Goal: Check status

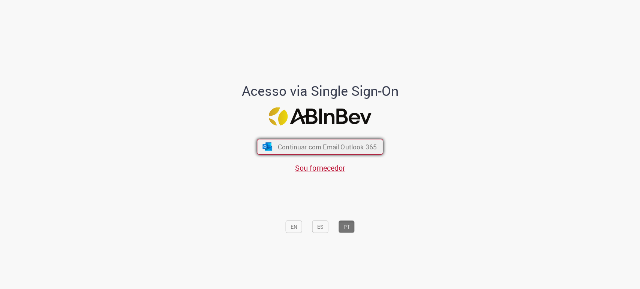
click at [270, 139] on div "Continuar com Email Outlook 365 Sou fornecedor" at bounding box center [320, 153] width 124 height 42
click at [275, 142] on button "Continuar com Email Outlook 365" at bounding box center [320, 147] width 126 height 16
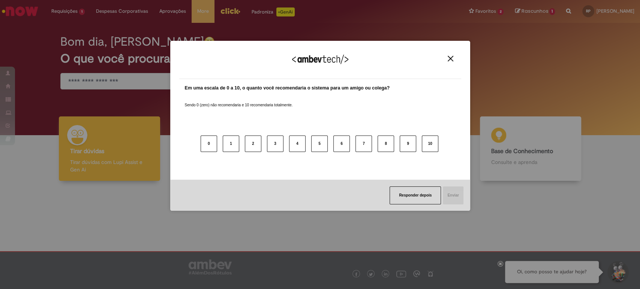
click at [448, 59] on img "Close" at bounding box center [451, 59] width 6 height 6
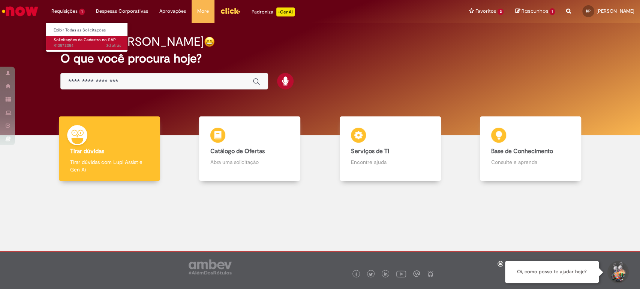
click at [61, 44] on span "3d atrás 3 dias atrás R13572054" at bounding box center [87, 46] width 67 height 6
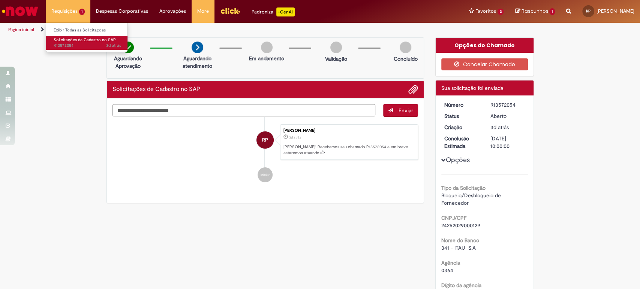
click at [67, 46] on span "3d atrás 3 dias atrás R13572054" at bounding box center [87, 46] width 67 height 6
